Goal: Task Accomplishment & Management: Manage account settings

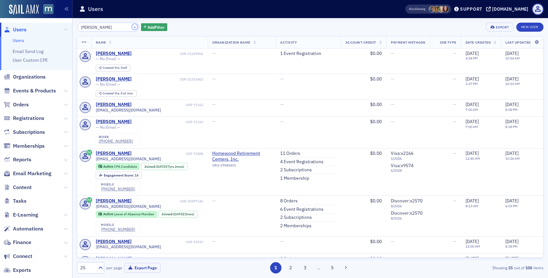
click at [132, 26] on button "×" at bounding box center [135, 27] width 6 height 6
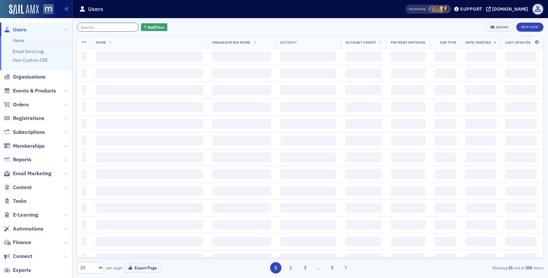
click at [117, 26] on input "search" at bounding box center [108, 27] width 62 height 9
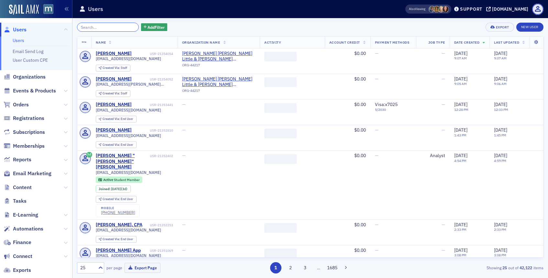
paste input "[EMAIL_ADDRESS][DOMAIN_NAME]"
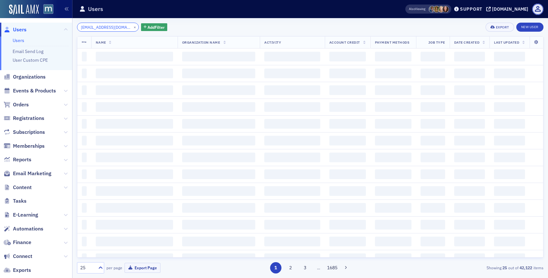
scroll to position [0, 0]
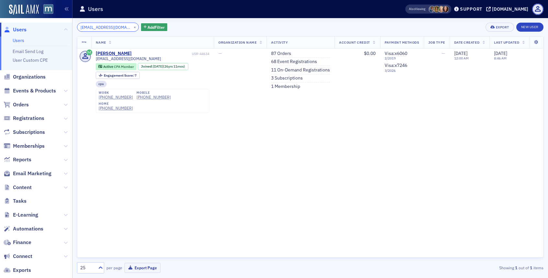
type input "[EMAIL_ADDRESS][DOMAIN_NAME]"
click at [273, 80] on link "3 Subscriptions" at bounding box center [287, 78] width 32 height 6
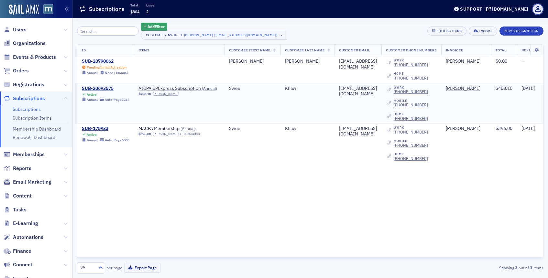
click at [101, 89] on div "SUB-20693575" at bounding box center [106, 89] width 48 height 6
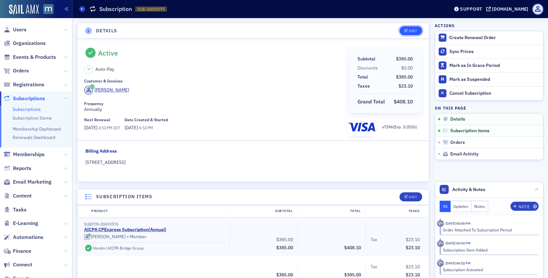
click at [415, 30] on div "Edit" at bounding box center [413, 31] width 8 height 4
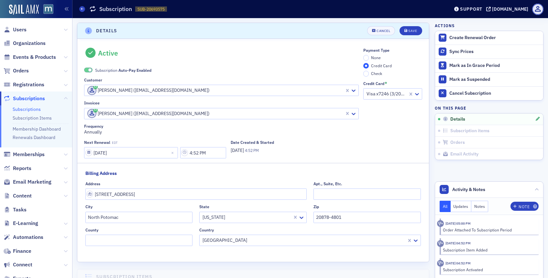
scroll to position [1, 0]
click at [89, 67] on span at bounding box center [90, 69] width 4 height 4
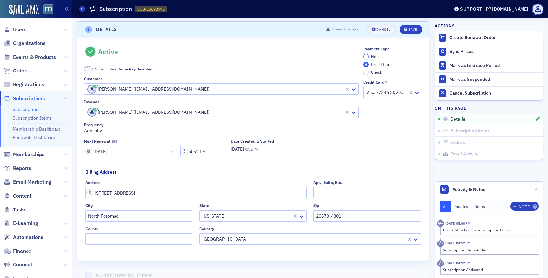
click at [368, 56] on input "None" at bounding box center [366, 57] width 6 height 6
click at [411, 23] on header "Details Unsaved changes Cancel Save" at bounding box center [253, 30] width 352 height 16
click at [410, 25] on button "Save" at bounding box center [410, 29] width 22 height 9
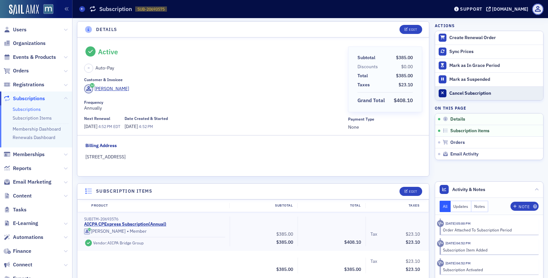
click at [453, 94] on div "Cancel Subscription" at bounding box center [494, 94] width 91 height 6
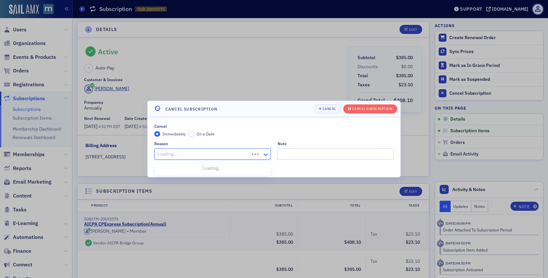
click at [262, 157] on icon at bounding box center [265, 154] width 6 height 6
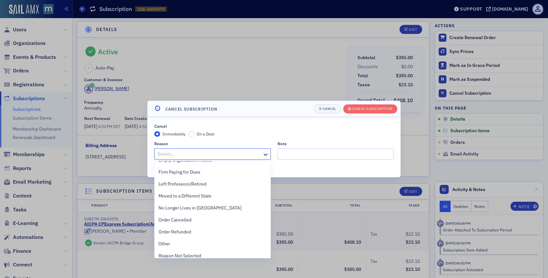
scroll to position [145, 0]
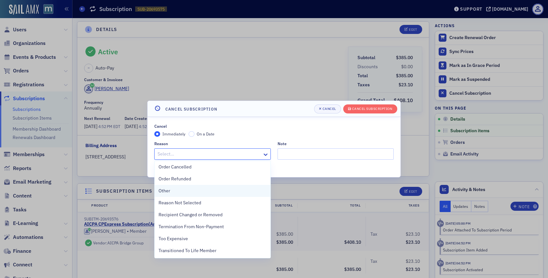
click at [201, 190] on div "Other" at bounding box center [212, 191] width 108 height 7
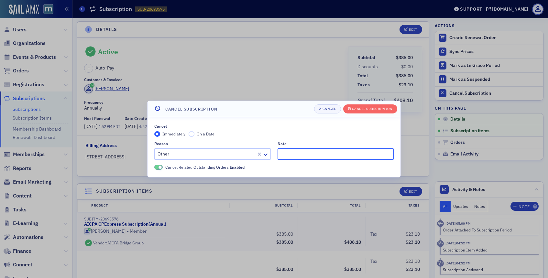
click at [299, 155] on input "Note" at bounding box center [335, 153] width 116 height 11
type input "Does not use."
click at [357, 106] on button "Cancel Subscription" at bounding box center [370, 108] width 54 height 9
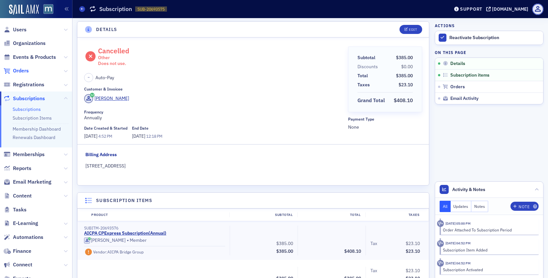
click at [27, 69] on span "Orders" at bounding box center [21, 70] width 16 height 7
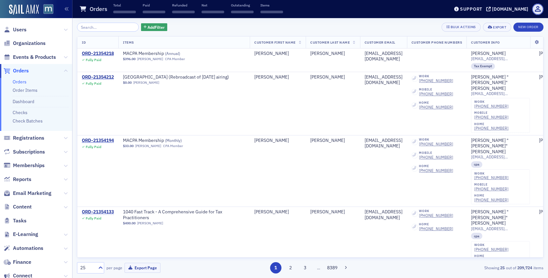
click at [109, 29] on input "search" at bounding box center [108, 27] width 62 height 9
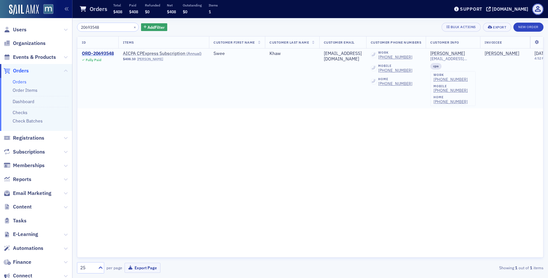
type input "20693548"
click at [103, 54] on div "ORD-20693548" at bounding box center [98, 54] width 32 height 6
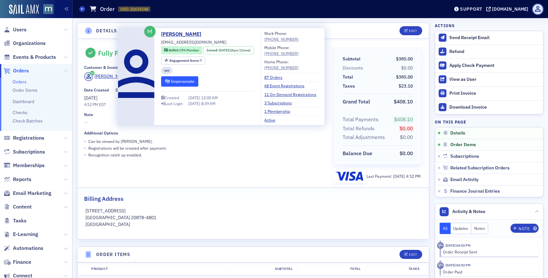
click at [176, 82] on button "Impersonate" at bounding box center [179, 81] width 37 height 10
click at [179, 43] on span "[EMAIL_ADDRESS][DOMAIN_NAME]" at bounding box center [193, 42] width 65 height 6
copy div "[EMAIL_ADDRESS][DOMAIN_NAME]"
